Goal: Check status: Check status

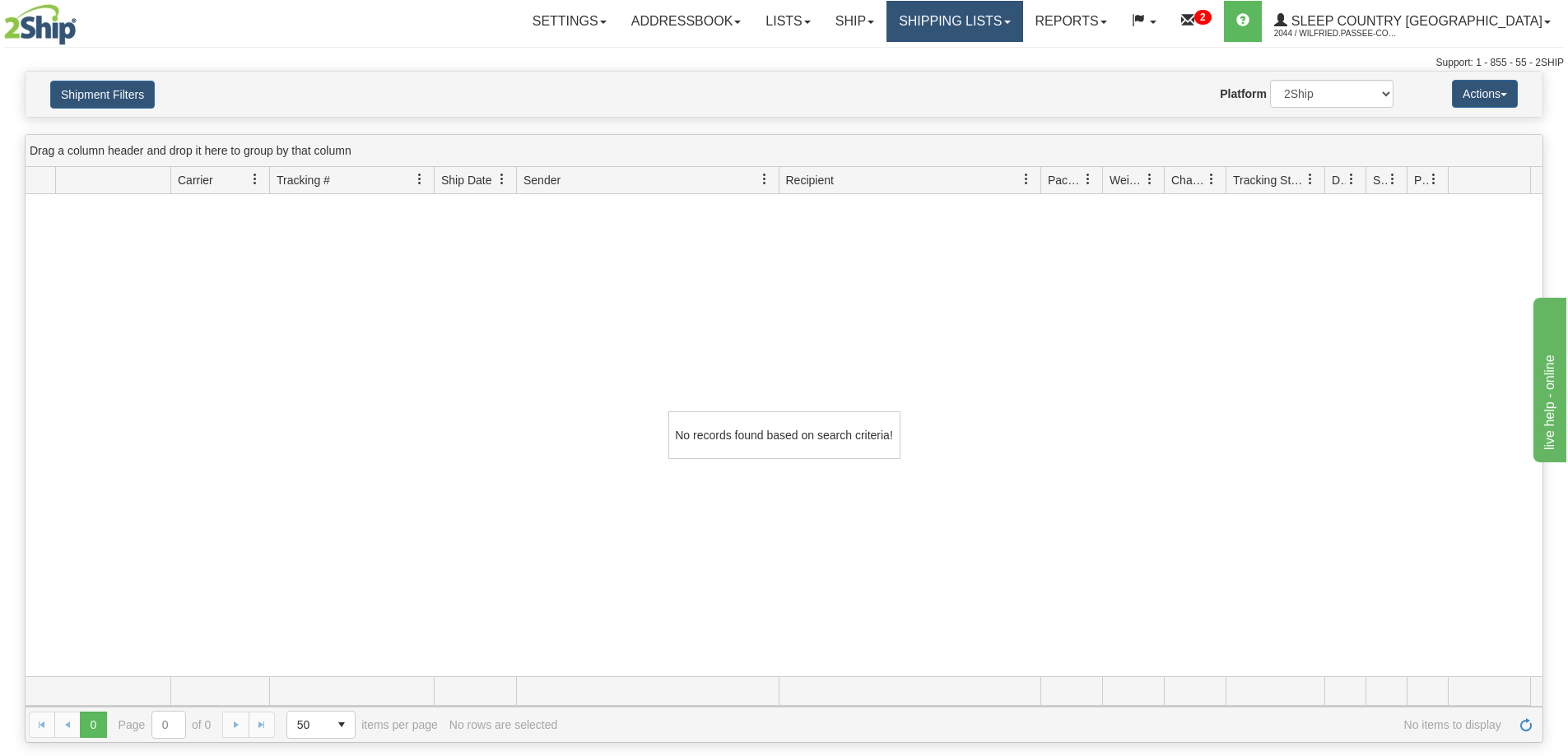
click at [1023, 18] on link "Shipping lists" at bounding box center [955, 21] width 136 height 41
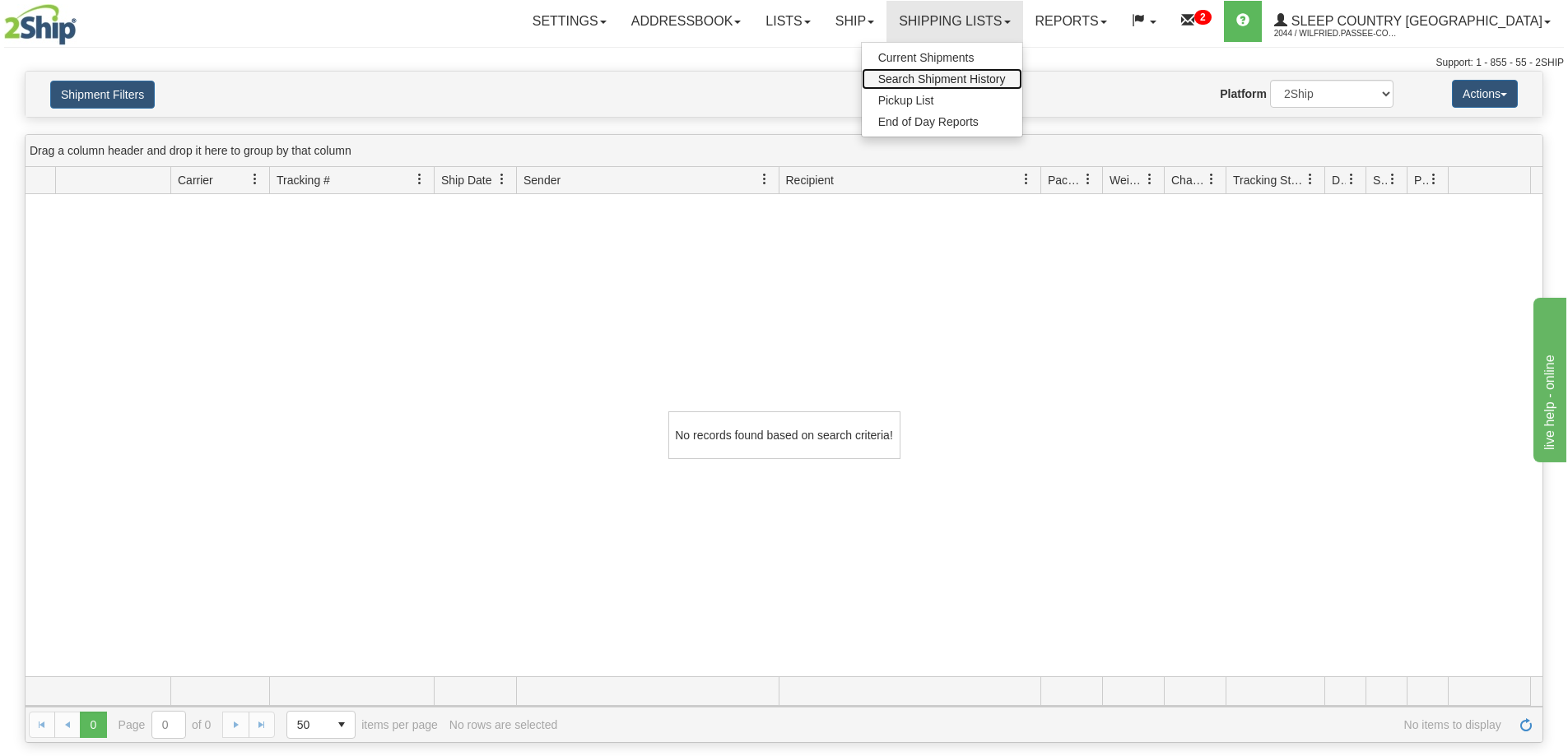
click at [1006, 80] on span "Search Shipment History" at bounding box center [942, 79] width 128 height 13
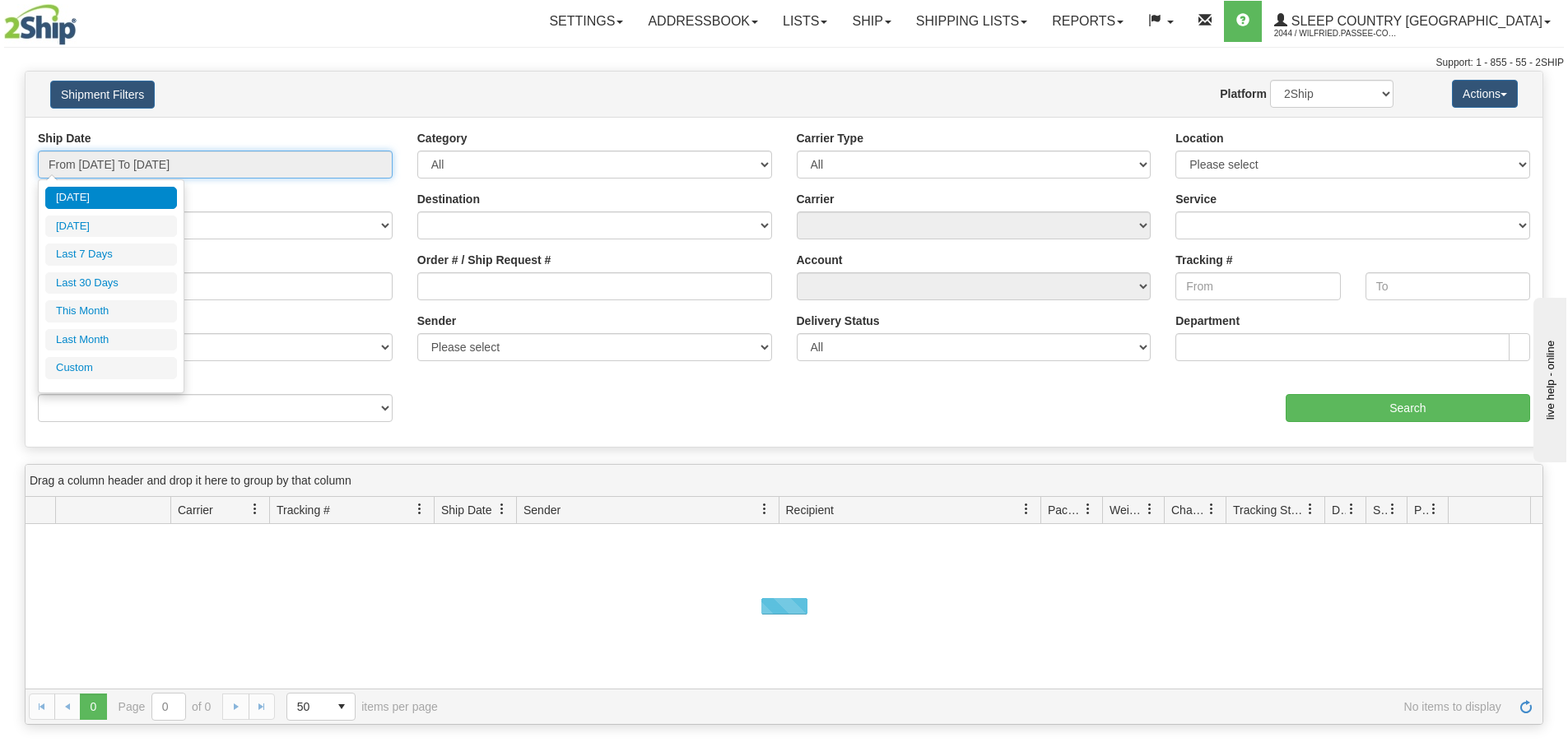
click at [213, 169] on input "From [DATE] To [DATE]" at bounding box center [215, 164] width 355 height 28
click at [147, 281] on li "Last 30 Days" at bounding box center [111, 283] width 132 height 22
type input "From 08/12/2025 To 09/10/2025"
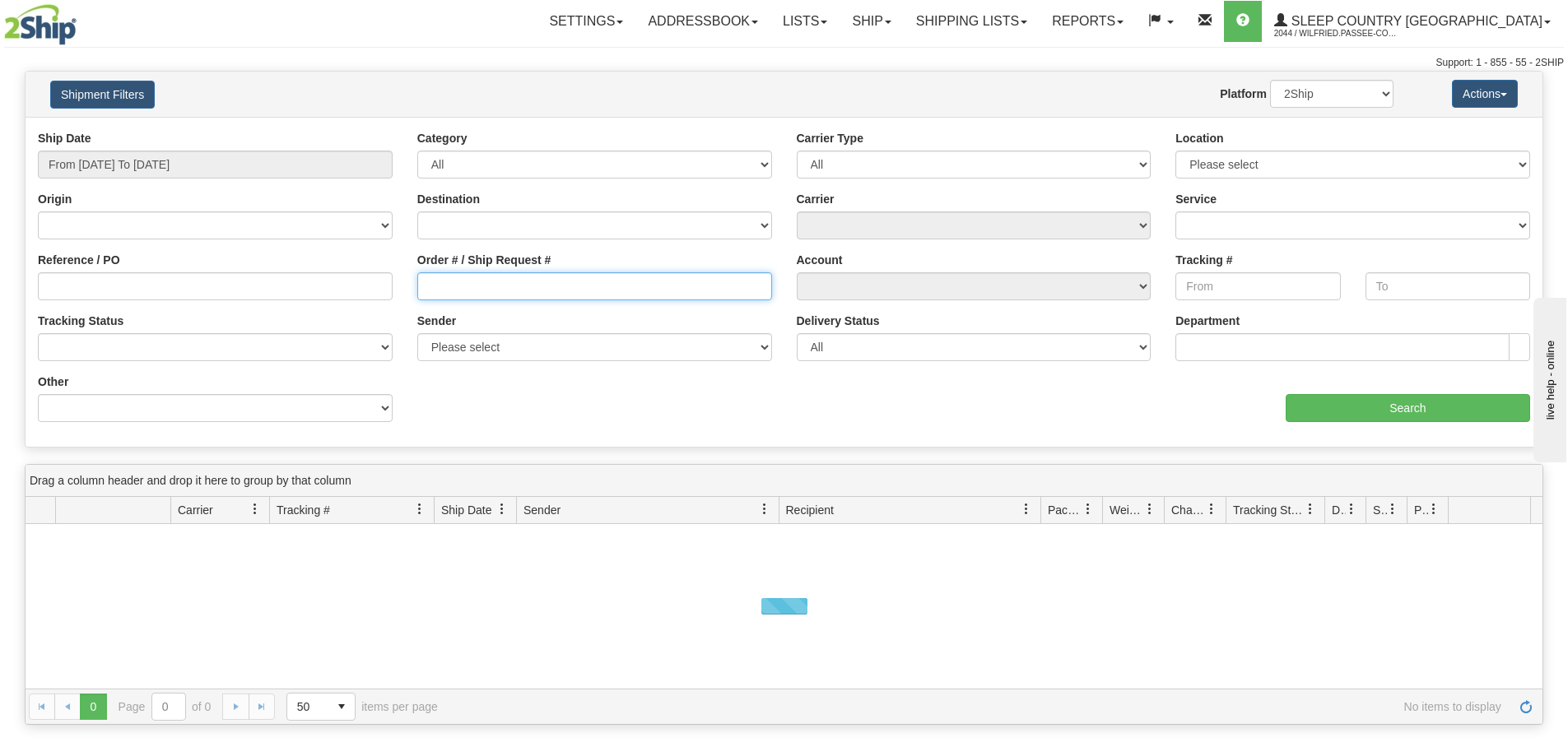
drag, startPoint x: 467, startPoint y: 286, endPoint x: 623, endPoint y: 285, distance: 156.0
click at [470, 286] on input "Order # / Ship Request #" at bounding box center [595, 286] width 355 height 28
paste input "9000I058597"
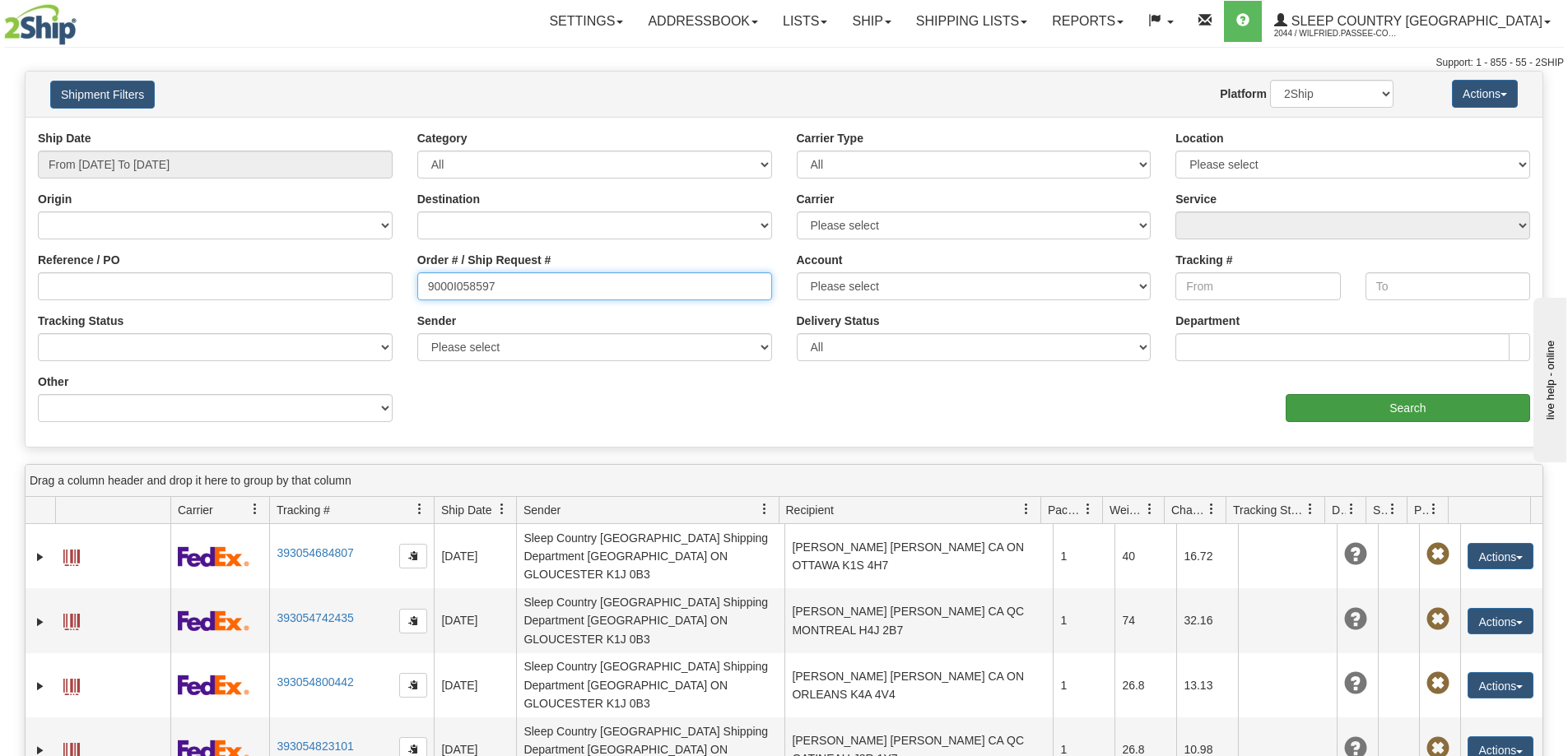
type input "9000I058597"
click at [1325, 409] on input "Search" at bounding box center [1408, 407] width 245 height 28
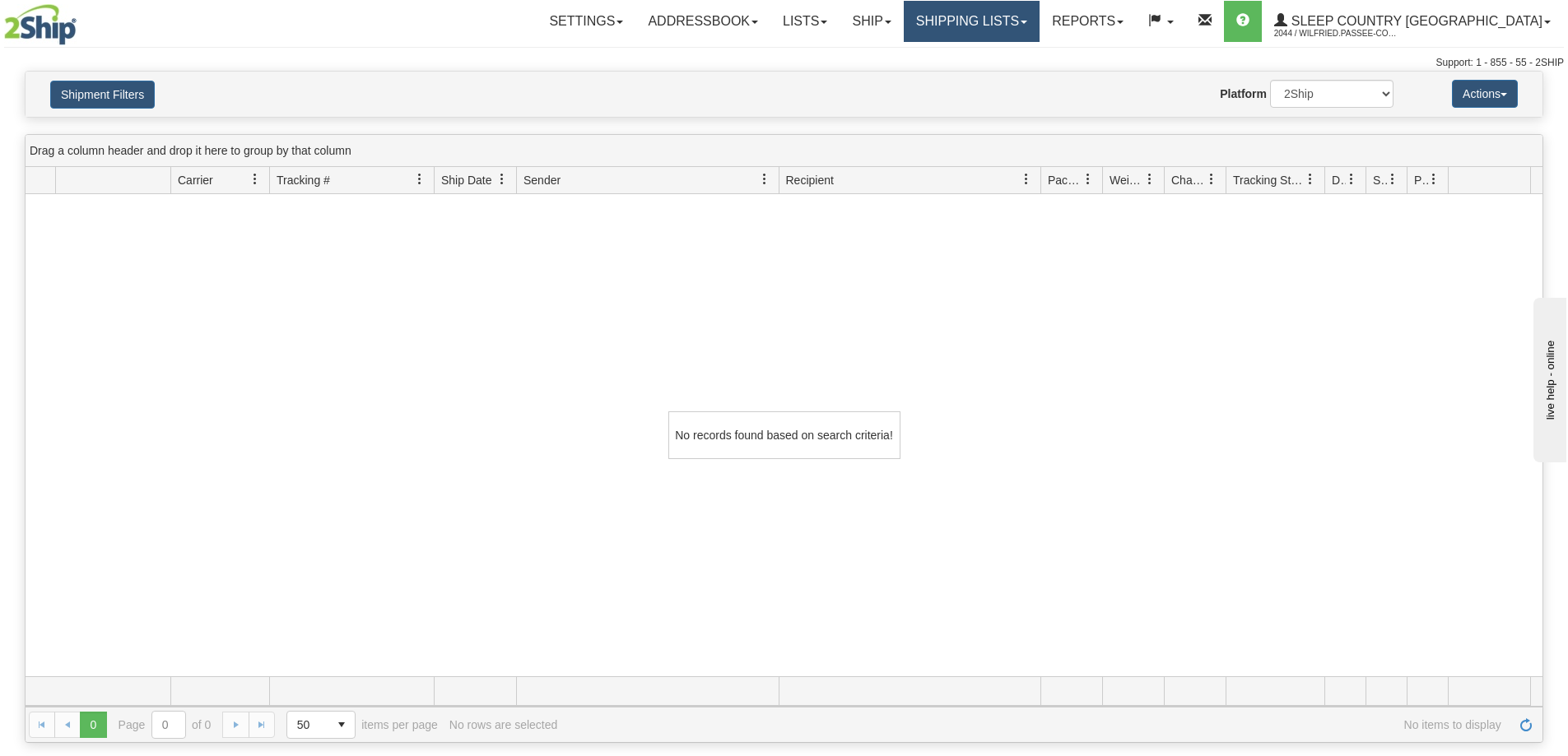
click at [1039, 19] on link "Shipping lists" at bounding box center [972, 21] width 136 height 41
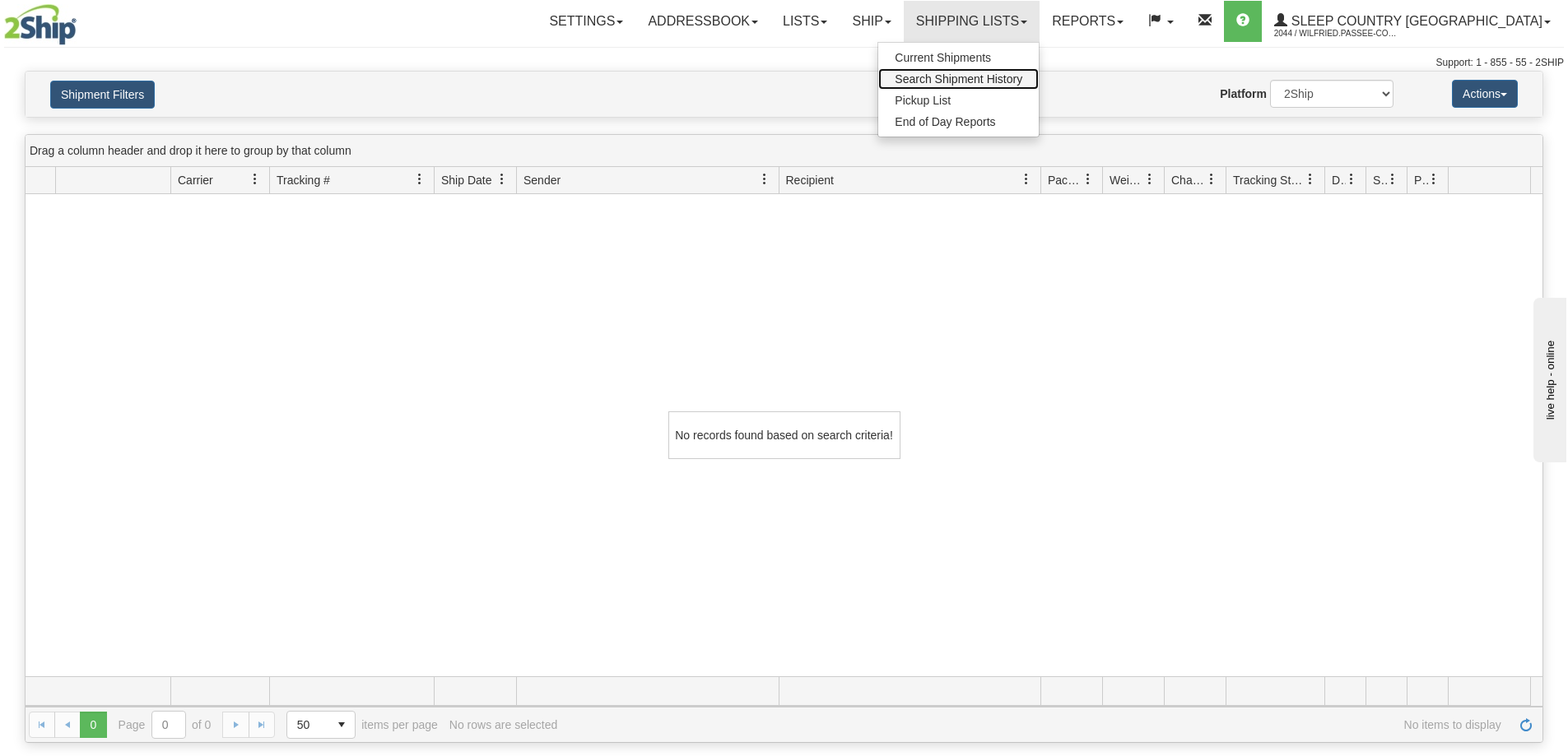
click at [1039, 86] on link "Search Shipment History" at bounding box center [958, 78] width 160 height 21
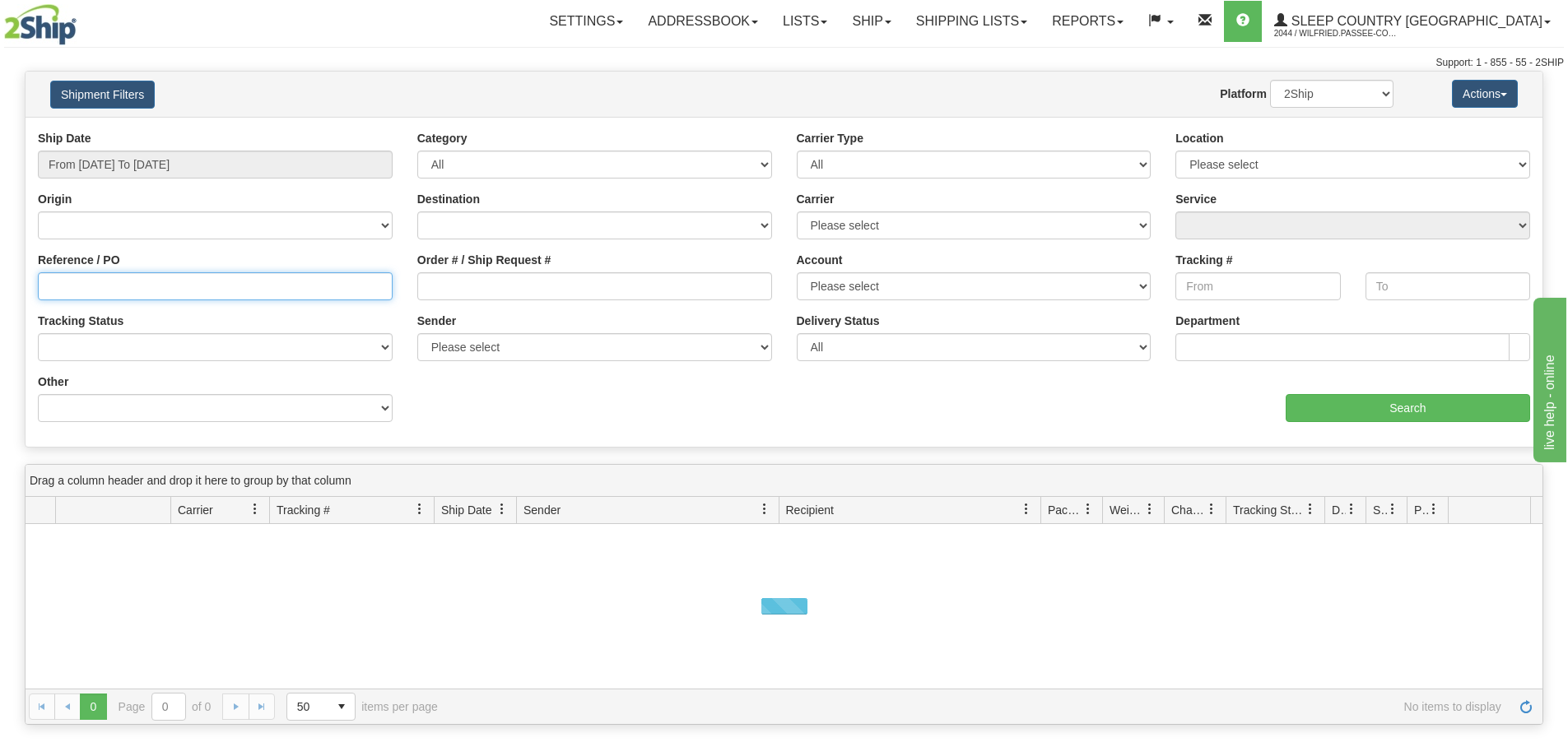
click at [70, 292] on input "Reference / PO" at bounding box center [215, 286] width 355 height 28
paste input "9000I058597"
type input "9000I058597"
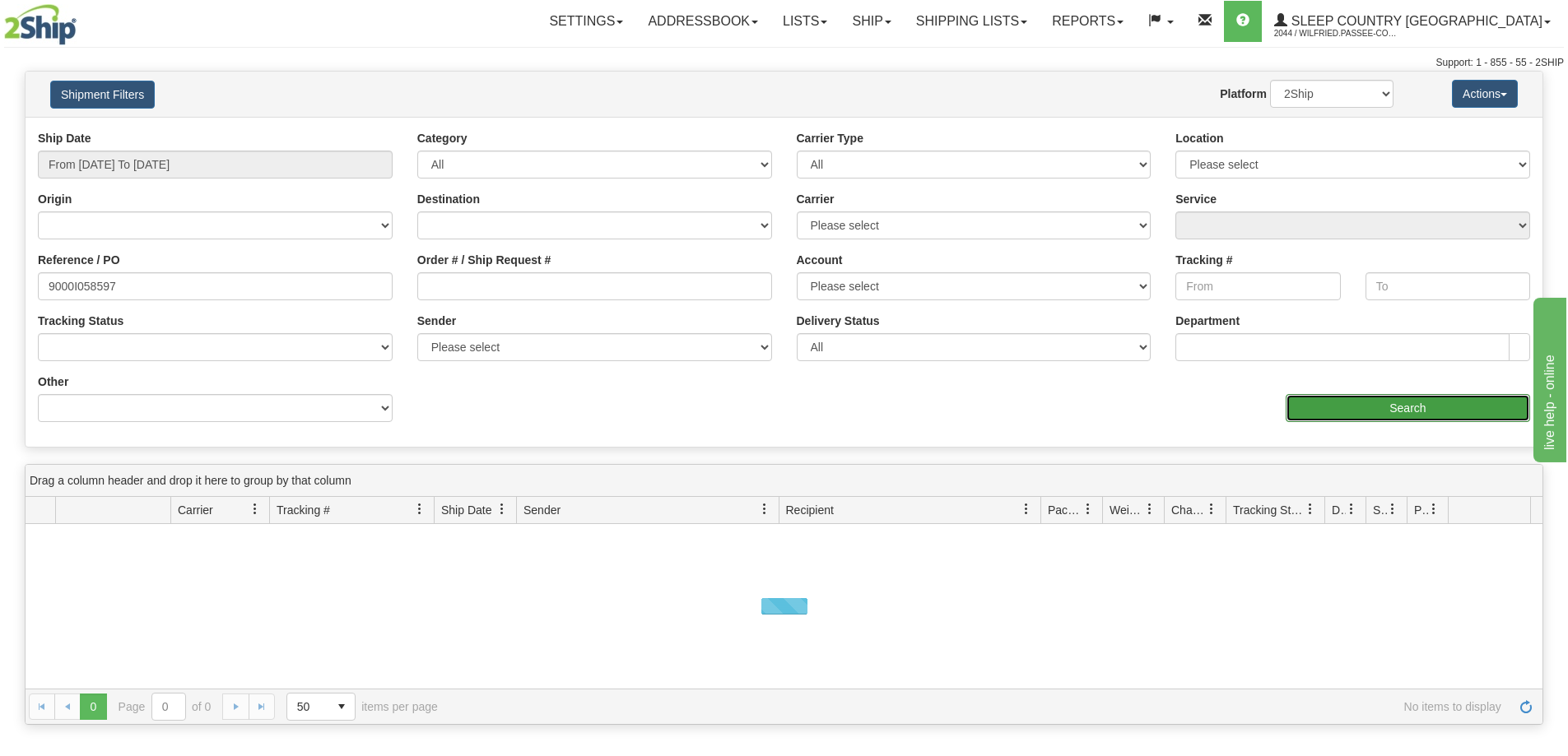
click at [1302, 401] on input "Search" at bounding box center [1408, 407] width 245 height 28
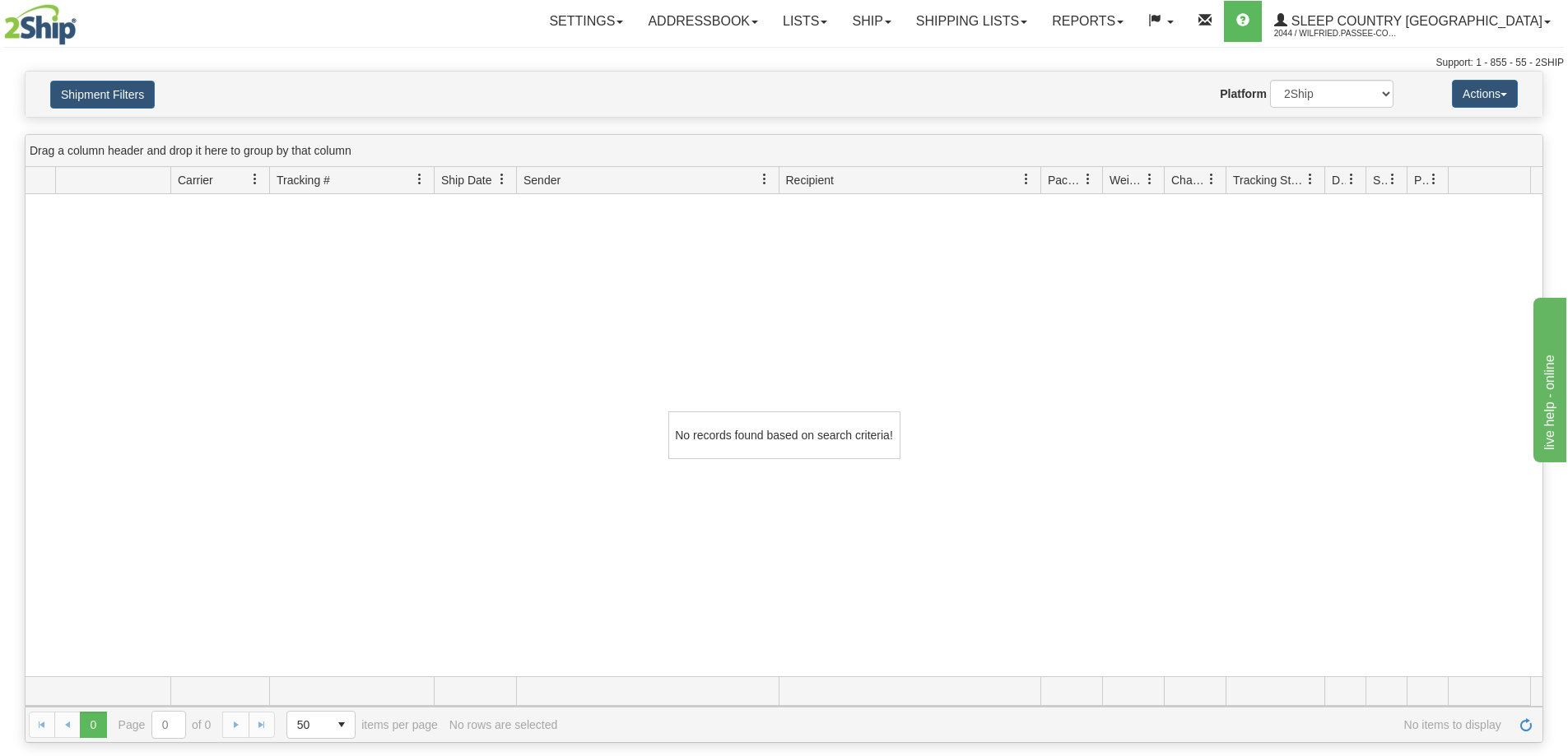
drag, startPoint x: 671, startPoint y: 333, endPoint x: 622, endPoint y: 262, distance: 86.3
click at [671, 333] on div "No records found based on search criteria!" at bounding box center [784, 435] width 1518 height 482
